Goal: Task Accomplishment & Management: Manage account settings

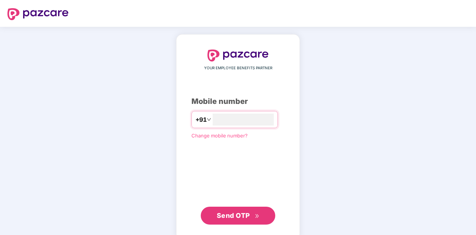
type input "**********"
click at [228, 216] on span "Send OTP" at bounding box center [233, 215] width 33 height 8
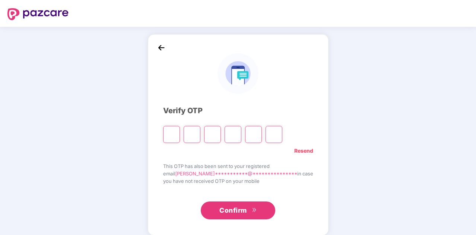
type input "*"
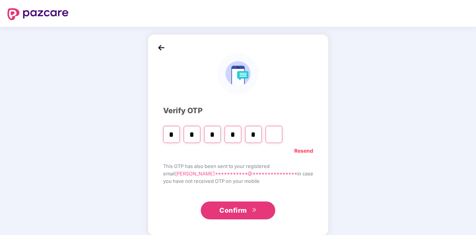
type input "*"
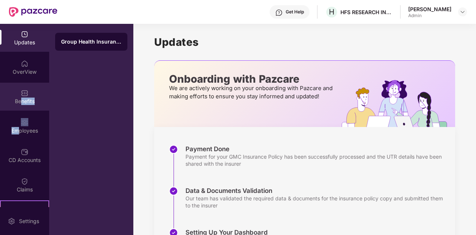
drag, startPoint x: 15, startPoint y: 136, endPoint x: 21, endPoint y: 99, distance: 37.6
click at [21, 99] on div "Updates OverView Benefits Employees CD Accounts Claims Stepathon New Challenge …" at bounding box center [24, 115] width 49 height 183
click at [21, 99] on div "Benefits" at bounding box center [24, 101] width 49 height 7
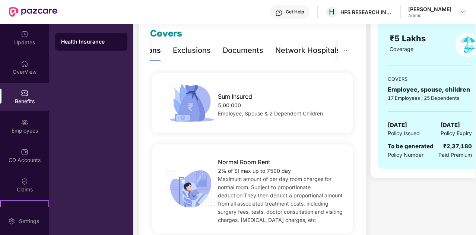
scroll to position [113, 0]
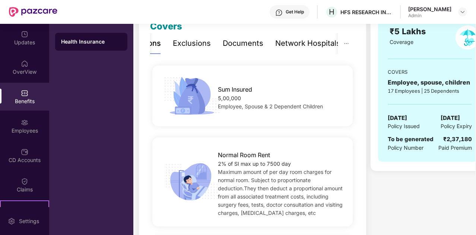
click at [237, 95] on div "5,00,000" at bounding box center [280, 98] width 125 height 8
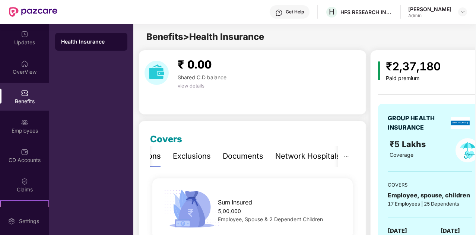
scroll to position [0, 14]
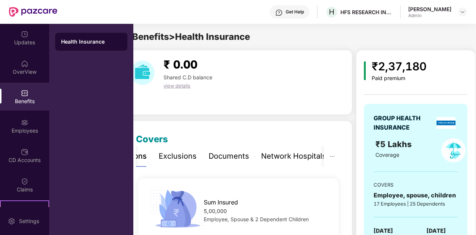
click at [395, 122] on div "GROUP HEALTH INSURANCE" at bounding box center [403, 123] width 60 height 19
click at [28, 126] on div "Employees" at bounding box center [24, 126] width 49 height 28
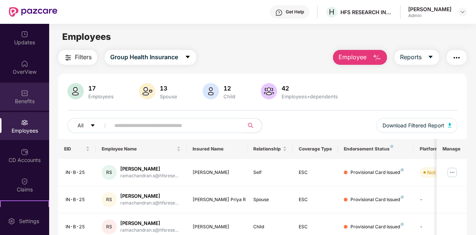
click at [23, 98] on div "Benefits" at bounding box center [24, 101] width 49 height 7
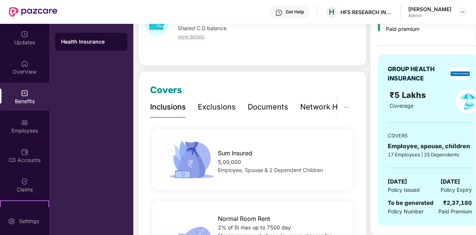
scroll to position [53, 0]
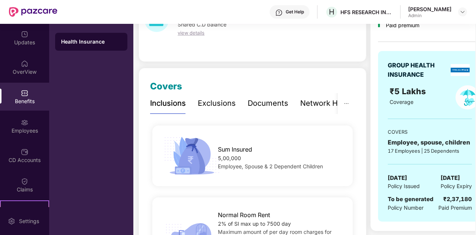
click at [246, 154] on div "5,00,000" at bounding box center [280, 158] width 125 height 8
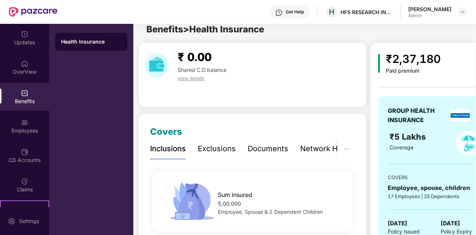
scroll to position [0, 0]
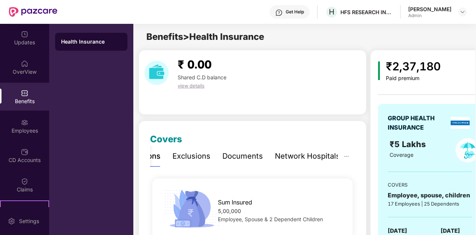
click at [199, 85] on span "view details" at bounding box center [191, 86] width 27 height 6
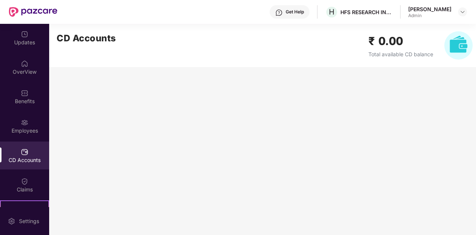
click at [16, 160] on div "CD Accounts" at bounding box center [24, 159] width 49 height 7
drag, startPoint x: 22, startPoint y: 43, endPoint x: 23, endPoint y: 70, distance: 26.8
click at [23, 70] on div "Updates OverView Benefits Employees CD Accounts Claims Stepathon New Challenge …" at bounding box center [24, 115] width 49 height 183
click at [23, 70] on div "OverView" at bounding box center [24, 71] width 49 height 7
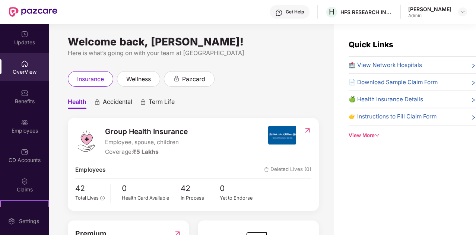
click at [307, 130] on img at bounding box center [307, 130] width 8 height 7
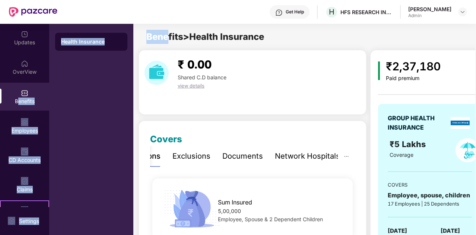
drag, startPoint x: 167, startPoint y: 35, endPoint x: 17, endPoint y: 105, distance: 165.0
click at [17, 105] on div "Updates OverView Benefits Employees CD Accounts Claims Stepathon New Challenge …" at bounding box center [238, 129] width 476 height 211
click at [17, 105] on div "Benefits" at bounding box center [24, 97] width 49 height 28
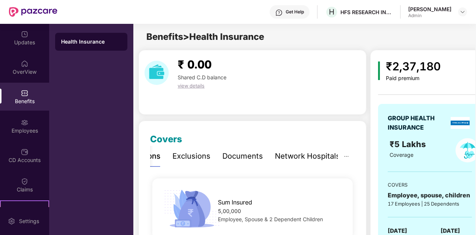
click at [17, 105] on div "Benefits" at bounding box center [24, 97] width 49 height 28
click at [25, 131] on div "Employees" at bounding box center [24, 130] width 49 height 7
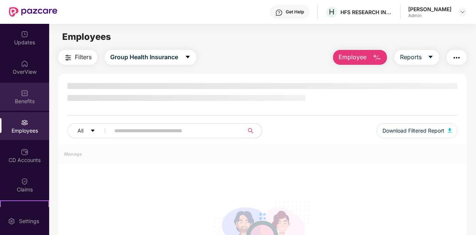
click at [19, 92] on div "Benefits" at bounding box center [24, 97] width 49 height 28
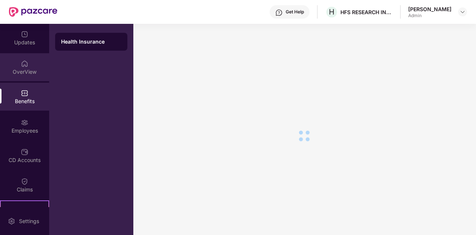
click at [21, 66] on img at bounding box center [24, 63] width 7 height 7
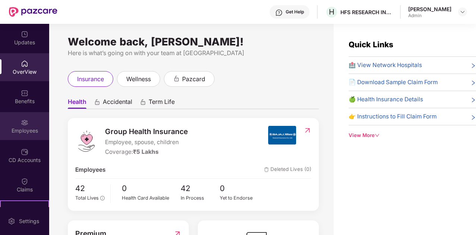
scroll to position [81, 0]
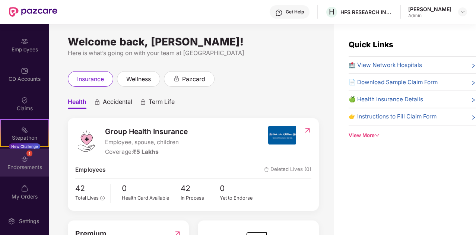
click at [24, 169] on div "Endorsements" at bounding box center [24, 166] width 49 height 7
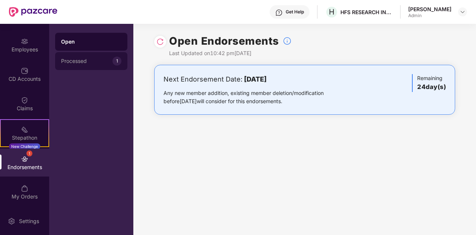
click at [85, 66] on div "Processed 1" at bounding box center [91, 61] width 72 height 18
